Goal: Information Seeking & Learning: Understand process/instructions

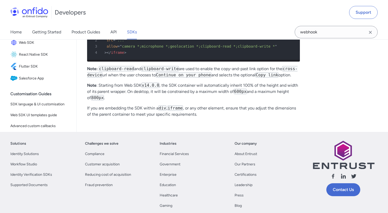
scroll to position [279, 0]
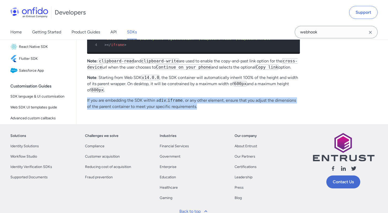
drag, startPoint x: 86, startPoint y: 117, endPoint x: 211, endPoint y: 125, distance: 125.0
copy p "If you are embedding the SDK within a div , iframe , or any other element, ensu…"
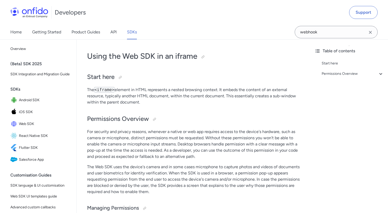
scroll to position [44, 0]
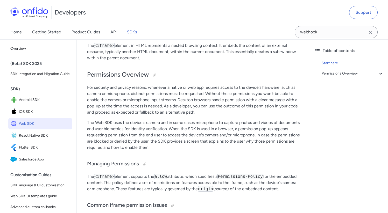
click at [27, 127] on span "Web SDK" at bounding box center [44, 123] width 51 height 7
